Goal: Navigation & Orientation: Find specific page/section

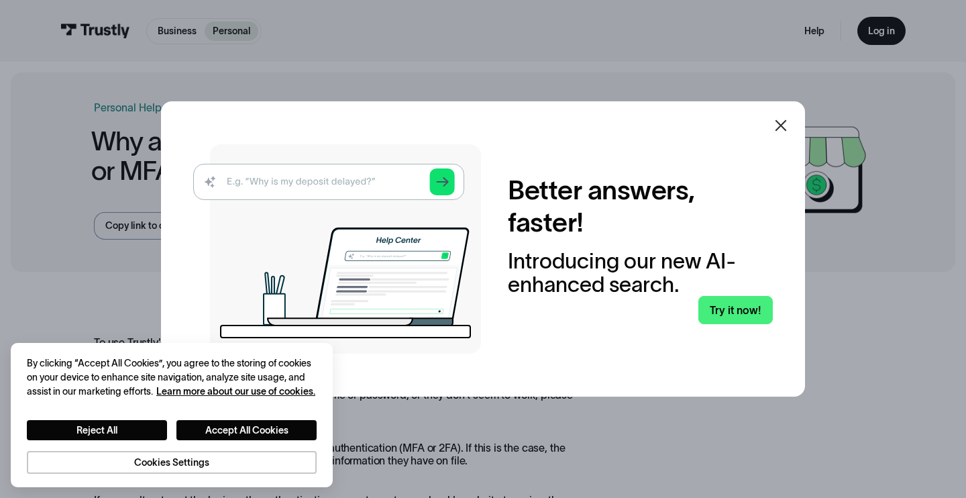
click at [782, 125] on icon at bounding box center [781, 125] width 16 height 16
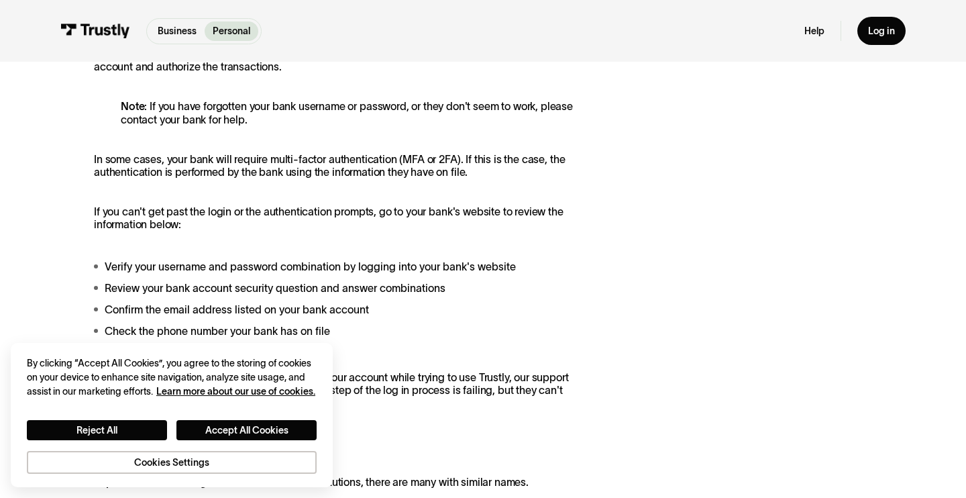
scroll to position [325, 0]
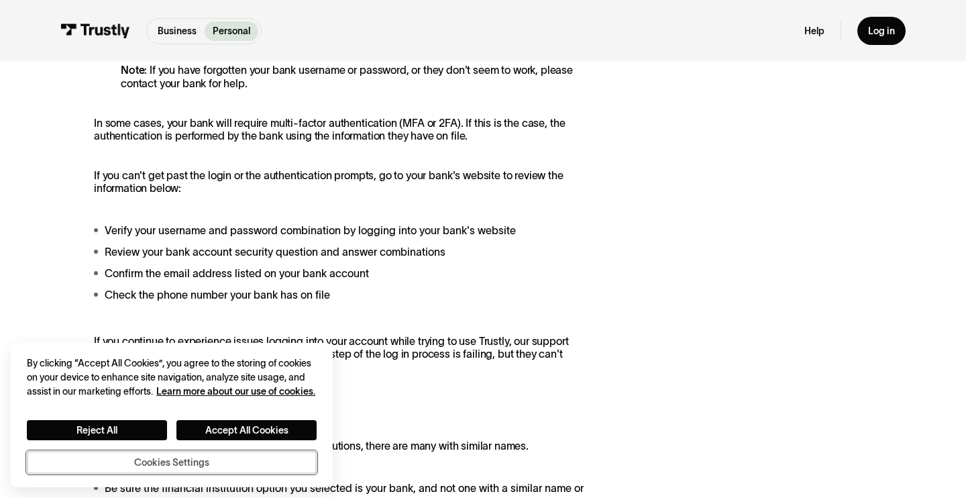
click at [146, 463] on button "Cookies Settings" at bounding box center [172, 462] width 290 height 23
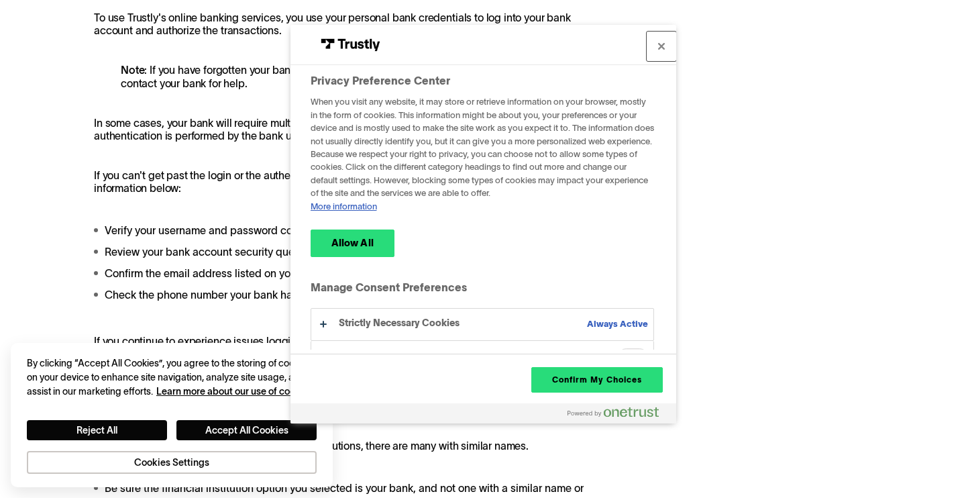
click at [660, 35] on button "Close" at bounding box center [662, 47] width 30 height 30
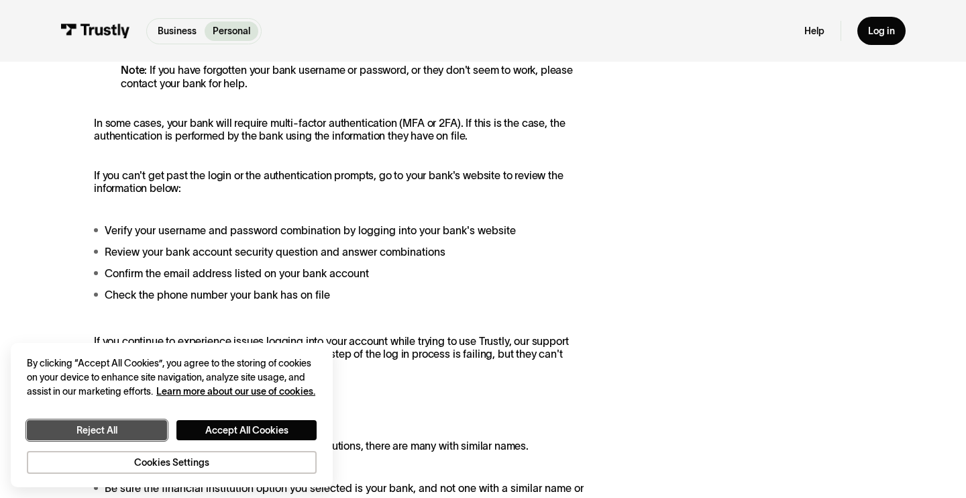
click at [127, 421] on button "Reject All" at bounding box center [97, 430] width 140 height 20
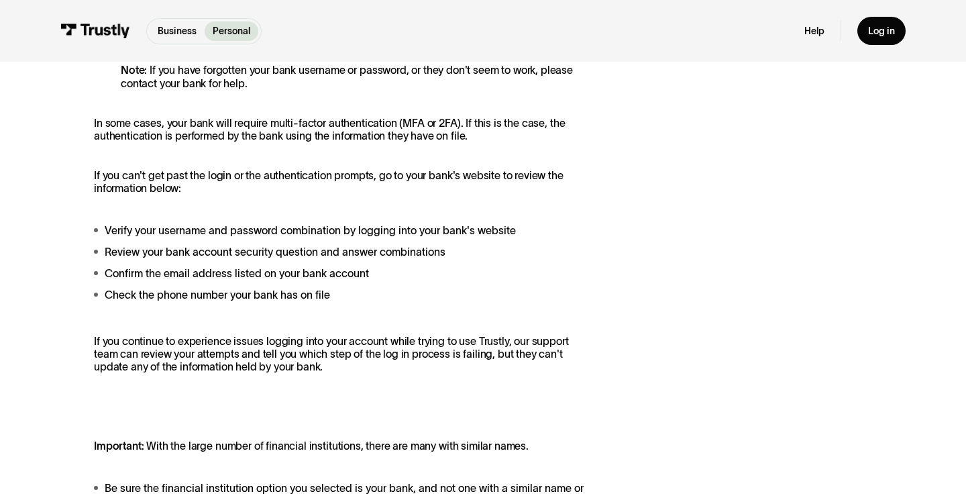
scroll to position [0, 0]
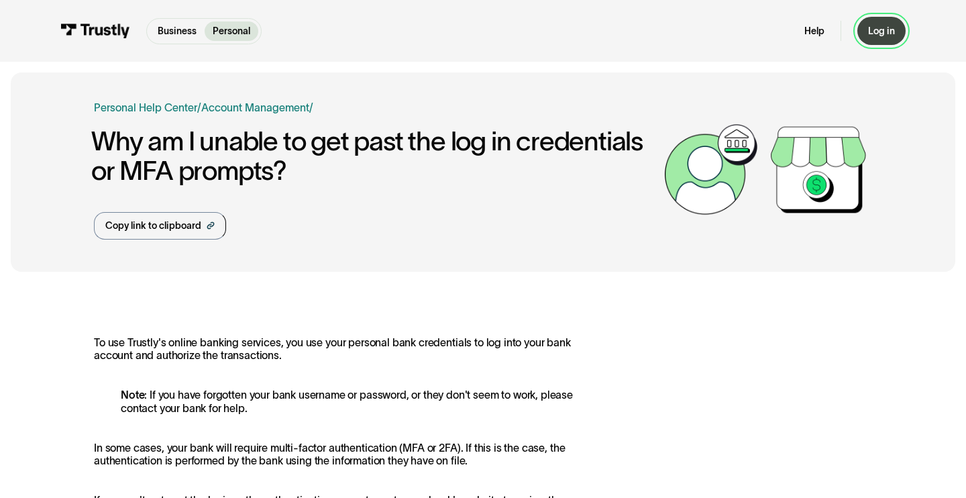
click at [886, 32] on div "Log in" at bounding box center [881, 31] width 27 height 12
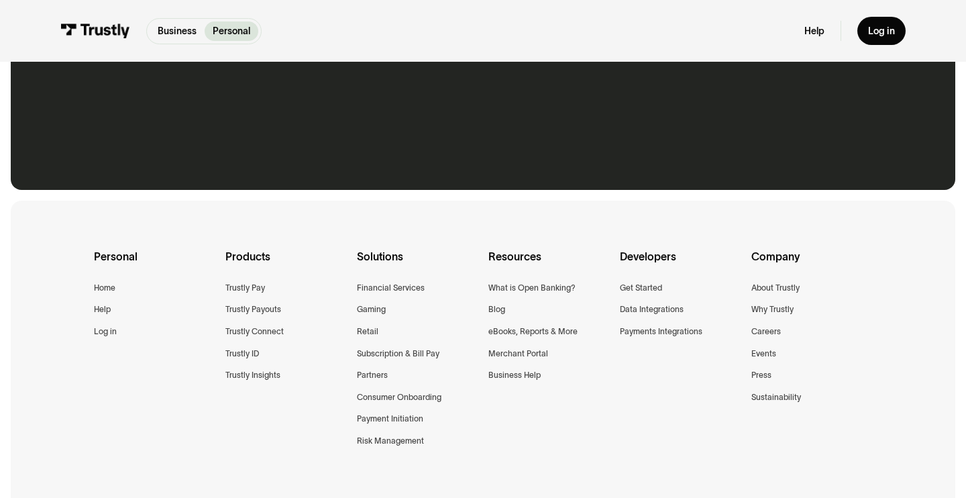
scroll to position [897, 0]
